Goal: Find specific page/section: Find specific page/section

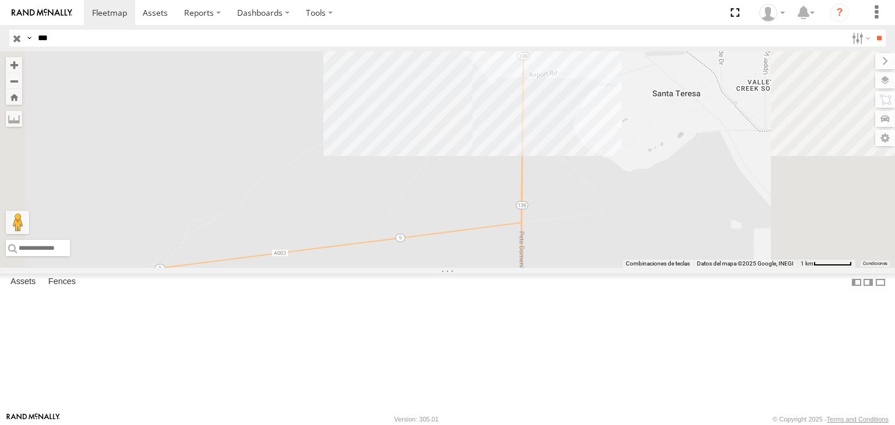
click at [125, 33] on input "***" at bounding box center [440, 38] width 814 height 17
type input "*"
click at [876, 36] on input "**" at bounding box center [878, 38] width 13 height 17
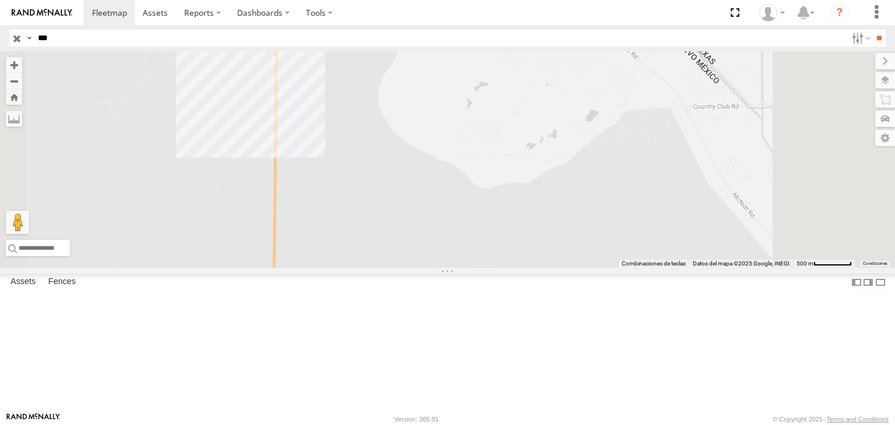
drag, startPoint x: 462, startPoint y: 117, endPoint x: 518, endPoint y: 202, distance: 101.4
click at [518, 202] on div "181 868 015910001918195" at bounding box center [447, 159] width 895 height 217
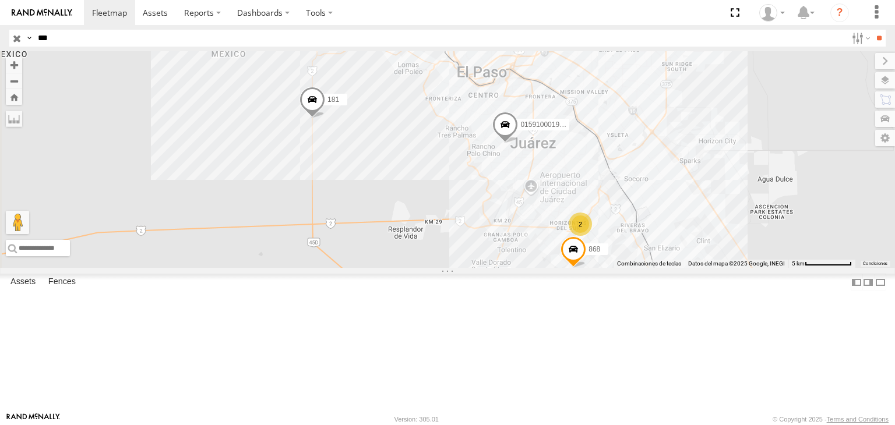
click at [153, 43] on input "***" at bounding box center [440, 38] width 814 height 17
type input "*"
click at [872, 36] on input "**" at bounding box center [878, 38] width 13 height 17
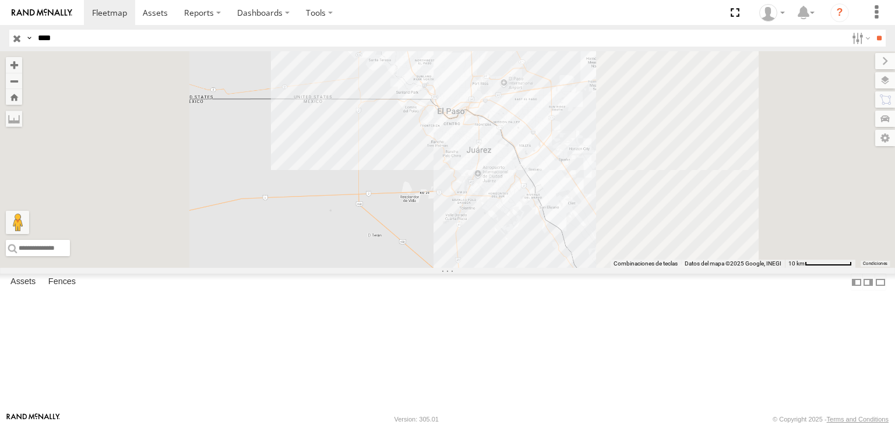
drag, startPoint x: 560, startPoint y: 218, endPoint x: 558, endPoint y: 230, distance: 12.4
click at [560, 234] on div at bounding box center [447, 159] width 895 height 217
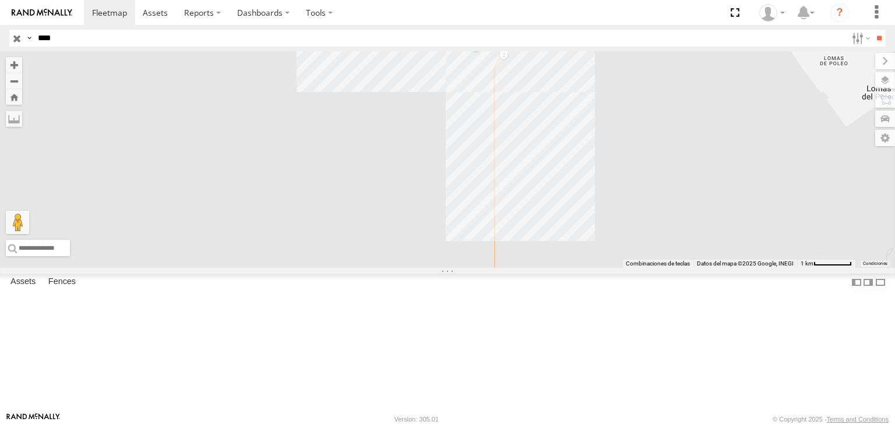
drag, startPoint x: 595, startPoint y: 171, endPoint x: 594, endPoint y: 205, distance: 33.8
click at [594, 203] on div "5538" at bounding box center [447, 159] width 895 height 217
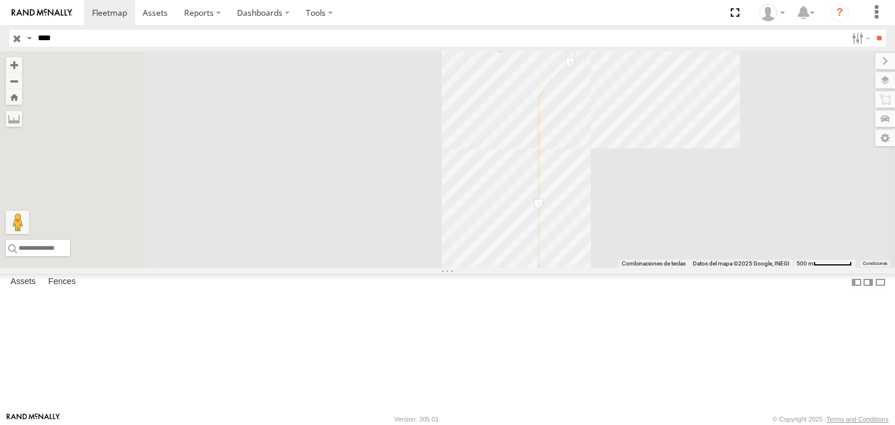
click at [171, 45] on input "****" at bounding box center [440, 38] width 814 height 17
type input "*"
type input "****"
click at [872, 30] on input "**" at bounding box center [878, 38] width 13 height 17
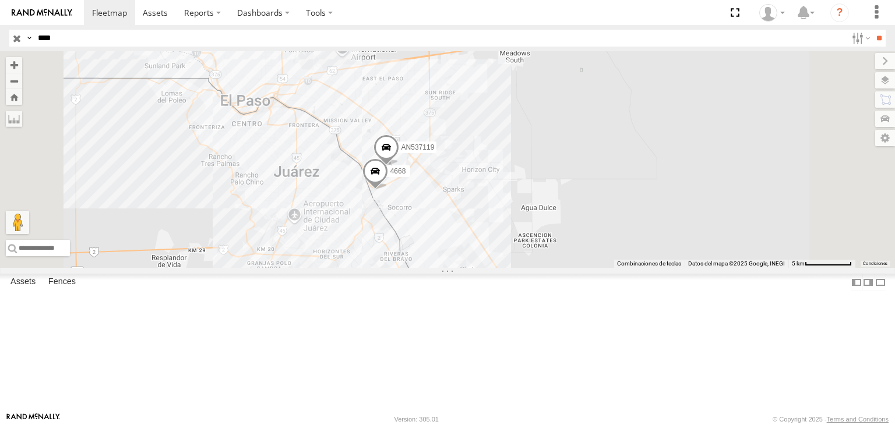
click at [13, 37] on input "button" at bounding box center [16, 38] width 15 height 17
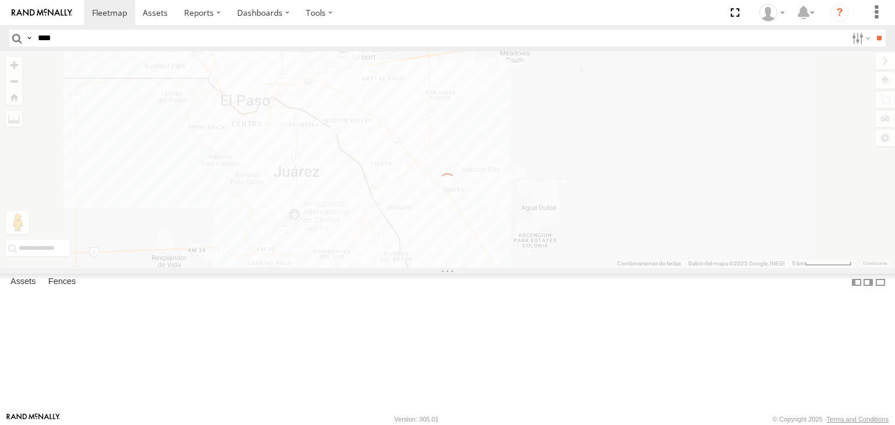
drag, startPoint x: 402, startPoint y: 166, endPoint x: 485, endPoint y: 179, distance: 84.3
click at [485, 179] on div "Para navegar por el mapa con gestos táctiles, presiona dos veces y mantén el de…" at bounding box center [447, 159] width 895 height 217
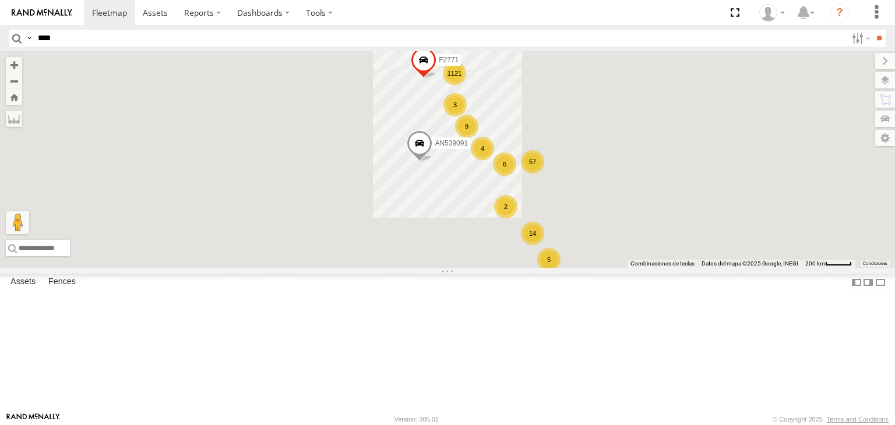
drag, startPoint x: 421, startPoint y: 180, endPoint x: 467, endPoint y: 187, distance: 47.1
click at [473, 187] on div "1121 57 4 14 5 6 9 2 3 F2771 AN539091" at bounding box center [447, 159] width 895 height 217
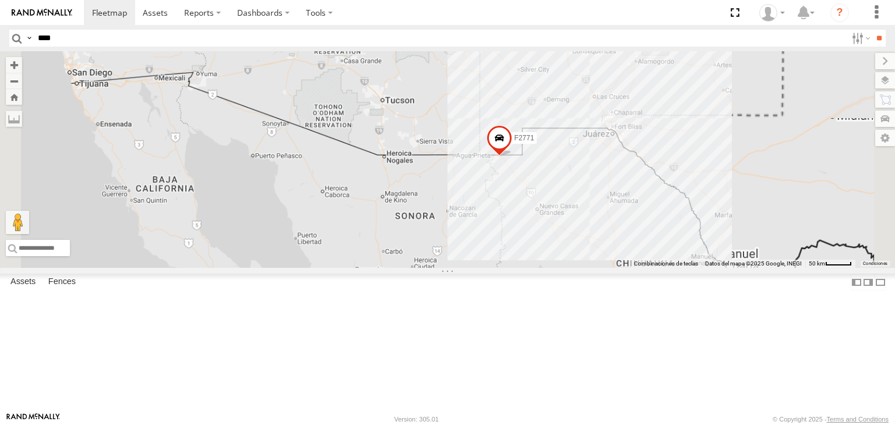
drag, startPoint x: 627, startPoint y: 199, endPoint x: 682, endPoint y: 206, distance: 56.4
click at [625, 200] on div "F2771 AN539091" at bounding box center [447, 159] width 895 height 217
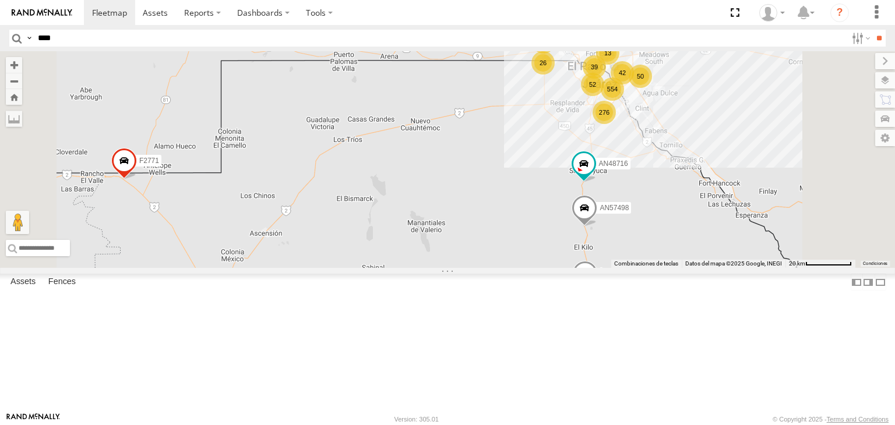
drag, startPoint x: 722, startPoint y: 171, endPoint x: 702, endPoint y: 212, distance: 45.4
click at [702, 213] on div "F2771 AN539091 AN535651 AN530637 554 13 276 26 32 15 50 52 16 39 42 AN48716 AN5…" at bounding box center [447, 159] width 895 height 217
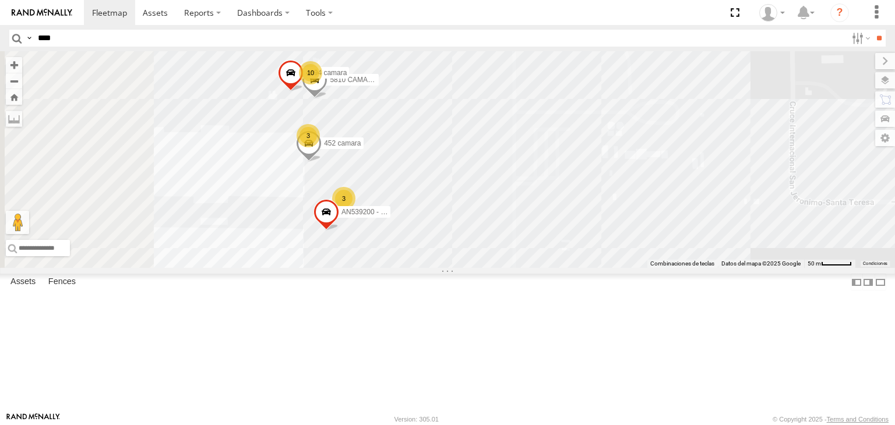
drag, startPoint x: 596, startPoint y: 250, endPoint x: 571, endPoint y: 225, distance: 35.0
click at [599, 255] on div "F2771 AN539091 AN535651 AN530637 AN48716 AN57498 2771 0054 AN534992 8025 795 71…" at bounding box center [447, 159] width 895 height 217
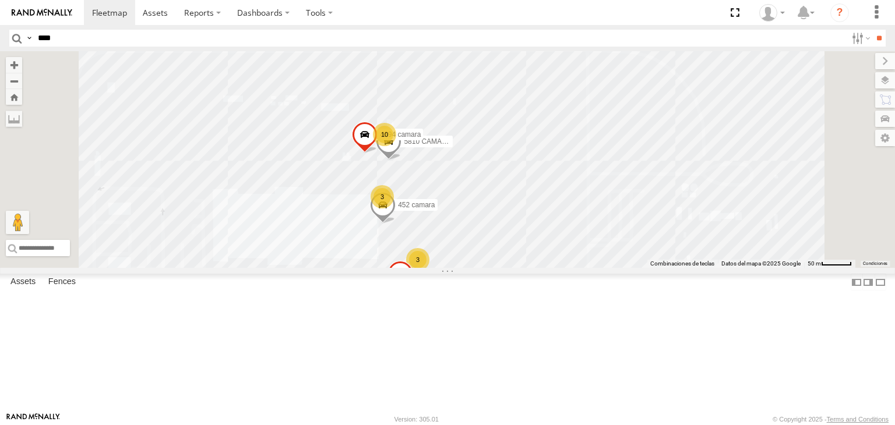
drag, startPoint x: 631, startPoint y: 285, endPoint x: 632, endPoint y: 218, distance: 67.0
click at [632, 218] on div "F2771 AN539091 AN535651 AN530637 AN48716 AN57498 2771 0054 AN534992 8025 795 71…" at bounding box center [447, 159] width 895 height 217
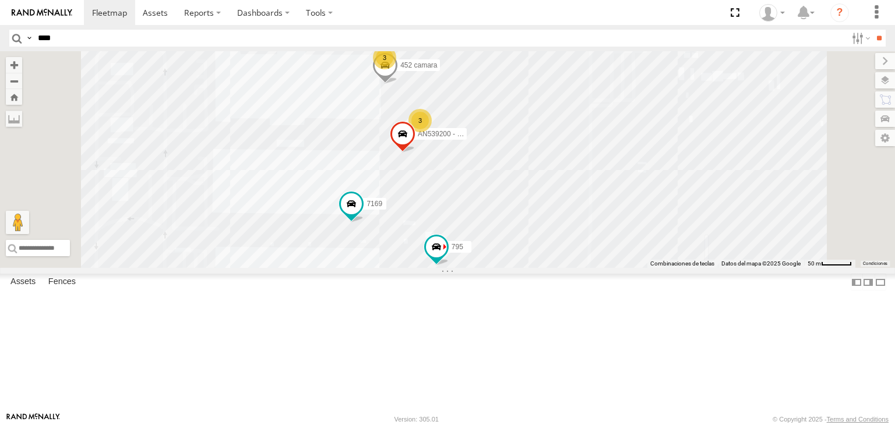
drag, startPoint x: 501, startPoint y: 334, endPoint x: 519, endPoint y: 231, distance: 104.1
click at [504, 268] on div "F2771 AN539091 AN535651 AN530637 AN48716 AN57498 2771 0054 AN534992 8025 795 71…" at bounding box center [447, 159] width 895 height 217
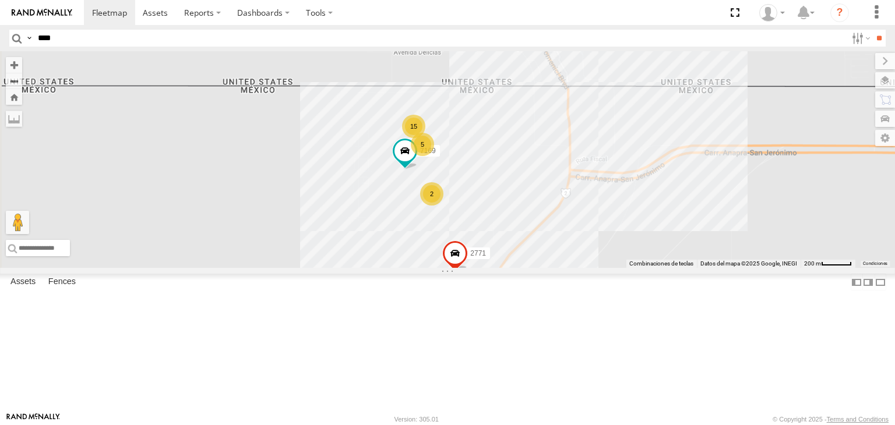
drag, startPoint x: 635, startPoint y: 286, endPoint x: 635, endPoint y: 202, distance: 83.9
click at [634, 213] on div "F2771 AN539091 AN535651 AN530637 AN48716 AN57498 2771 0054 AN534992 7169 2 5 15" at bounding box center [447, 159] width 895 height 217
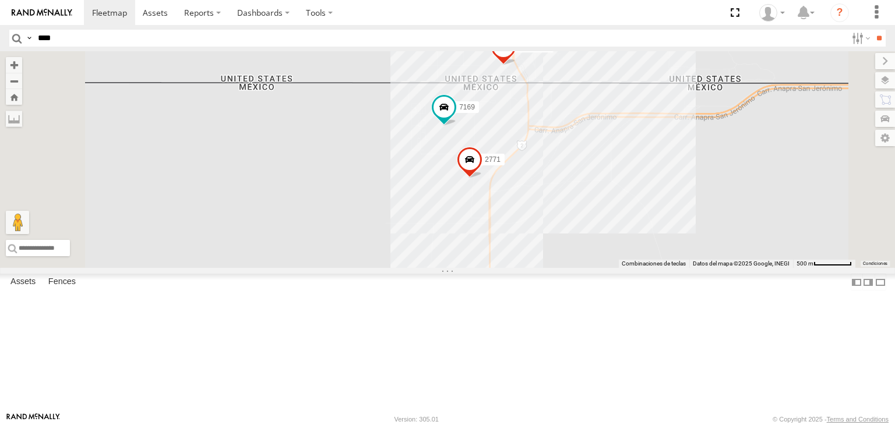
drag, startPoint x: 637, startPoint y: 309, endPoint x: 640, endPoint y: 217, distance: 92.1
click at [637, 223] on div "F2771 AN539091 AN535651 AN530637 AN48716 AN57498 2771 0054 AN534992 7169" at bounding box center [447, 159] width 895 height 217
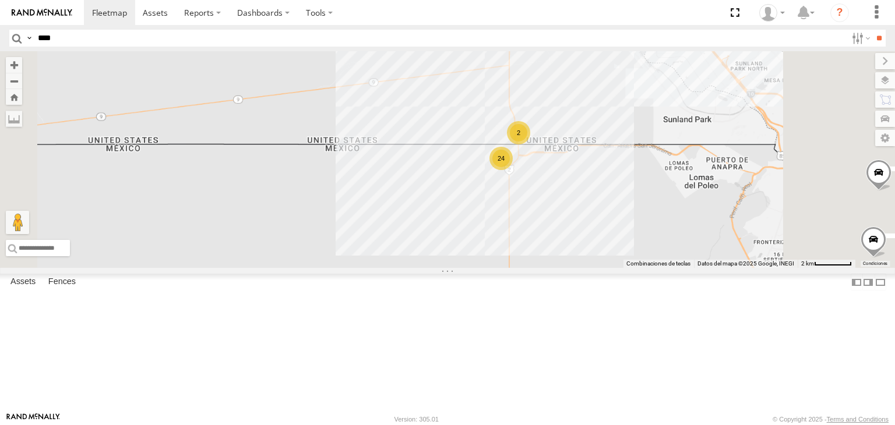
drag, startPoint x: 672, startPoint y: 301, endPoint x: 674, endPoint y: 238, distance: 63.0
click at [674, 238] on div "F2771 AN539091 AN535651 AN530637 AN48716 AN57498 24 3 7 3 3 2" at bounding box center [447, 159] width 895 height 217
